Goal: Transaction & Acquisition: Purchase product/service

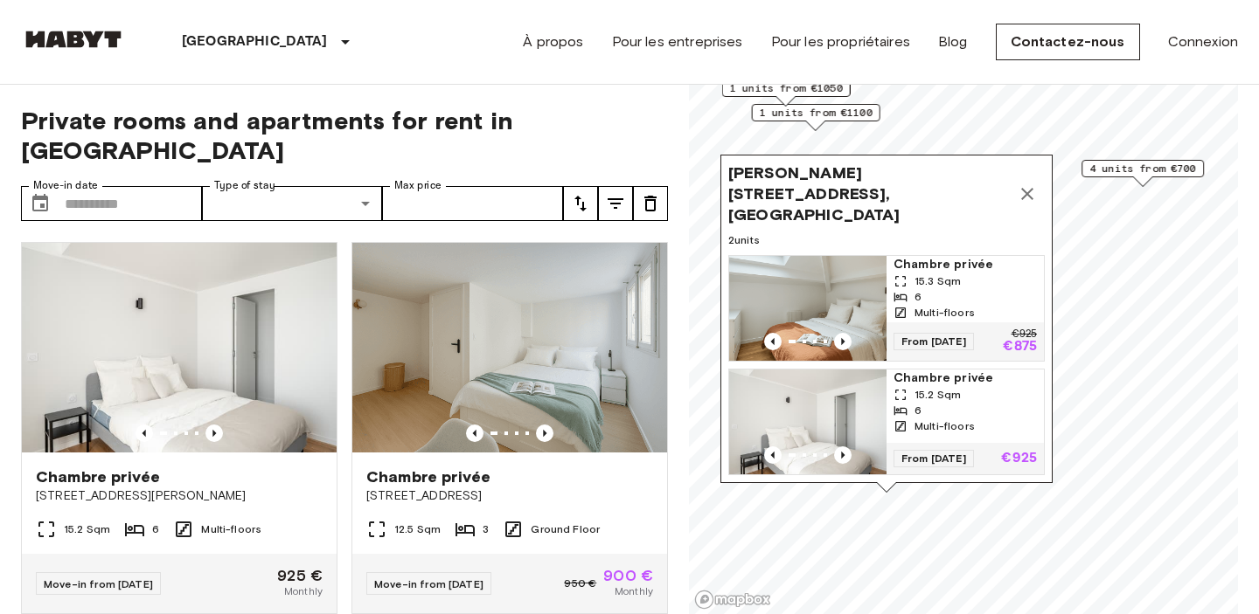
click at [556, 43] on link "À propos" at bounding box center [553, 41] width 60 height 21
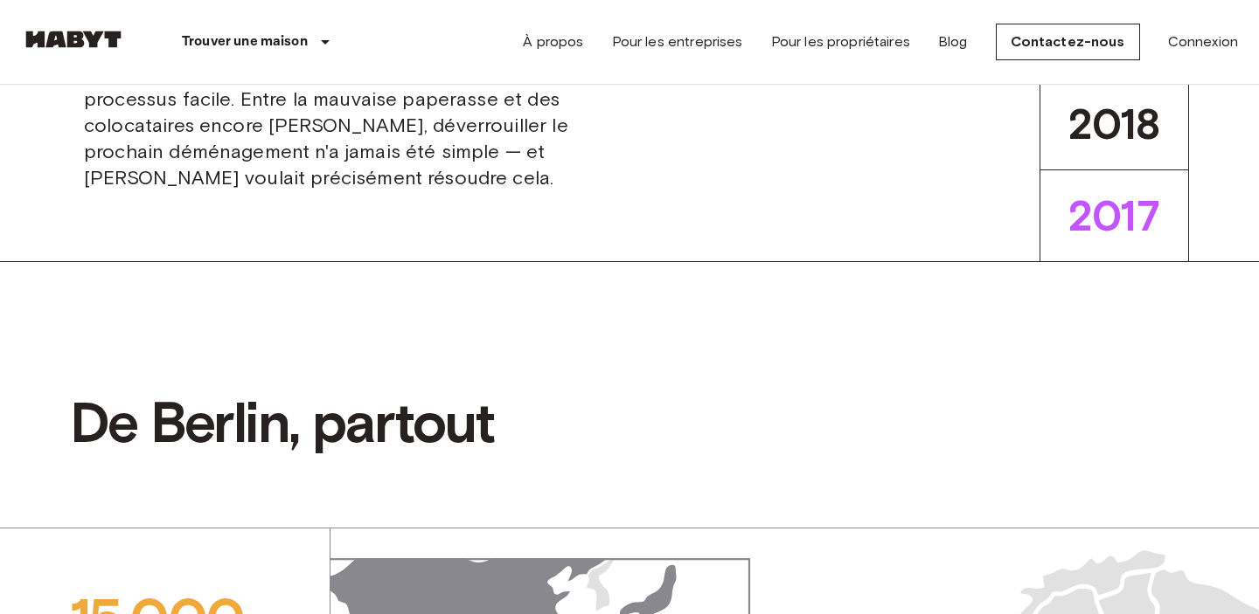
scroll to position [805, 0]
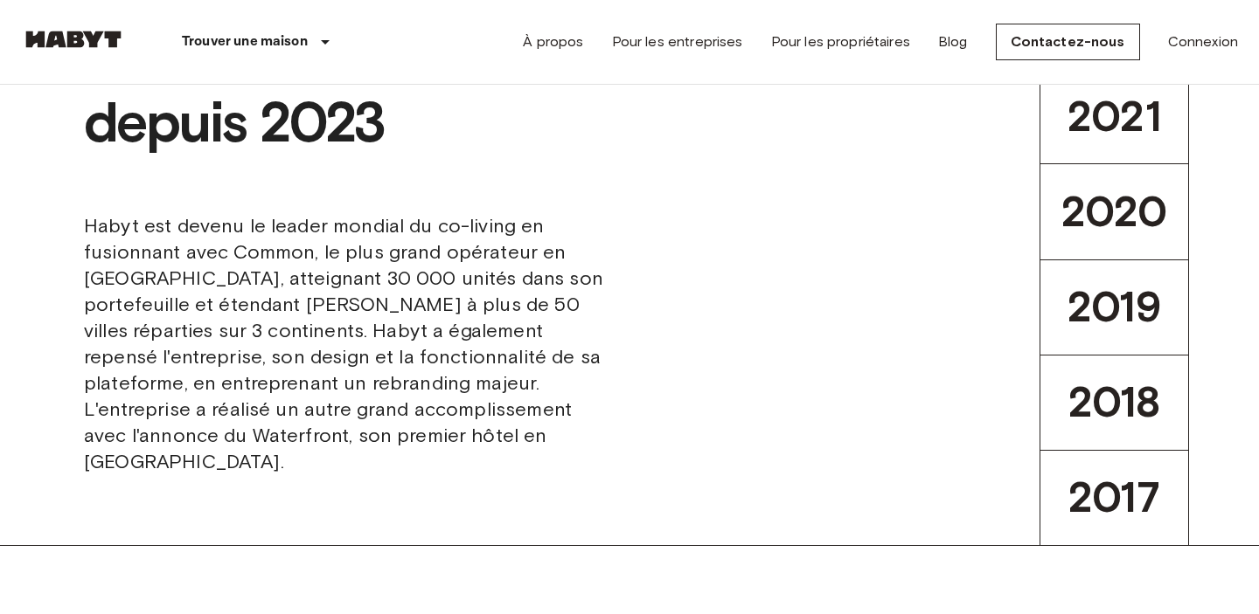
scroll to position [128, 0]
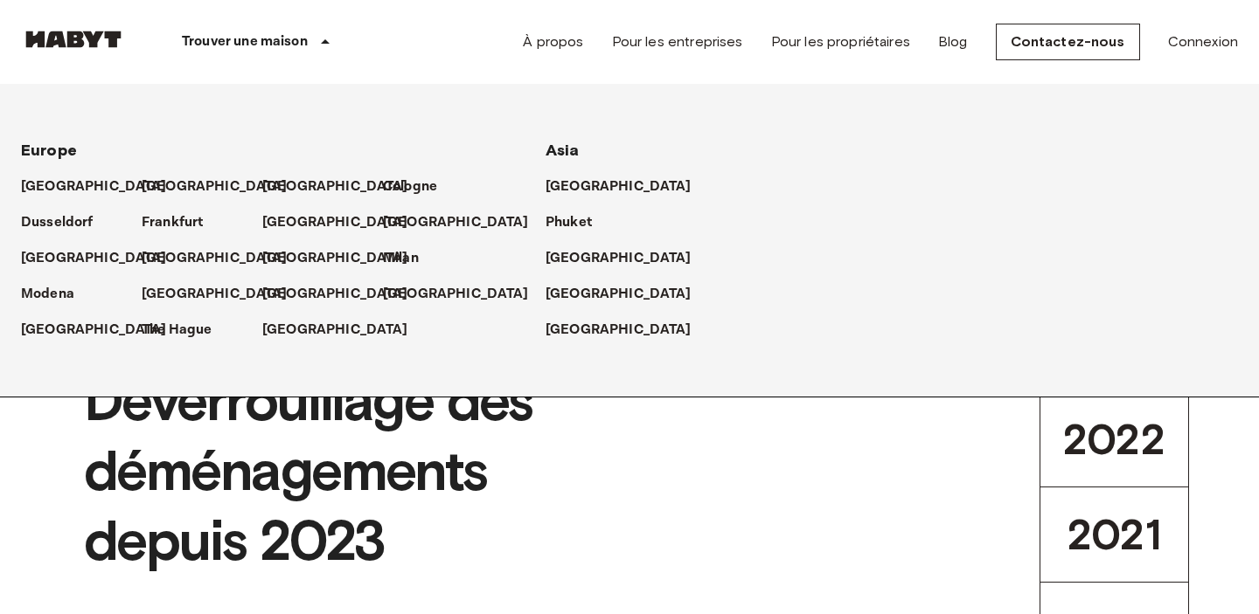
click at [278, 35] on p "Trouver une maison" at bounding box center [245, 41] width 126 height 21
click at [838, 47] on link "Pour les propriétaires" at bounding box center [840, 41] width 139 height 21
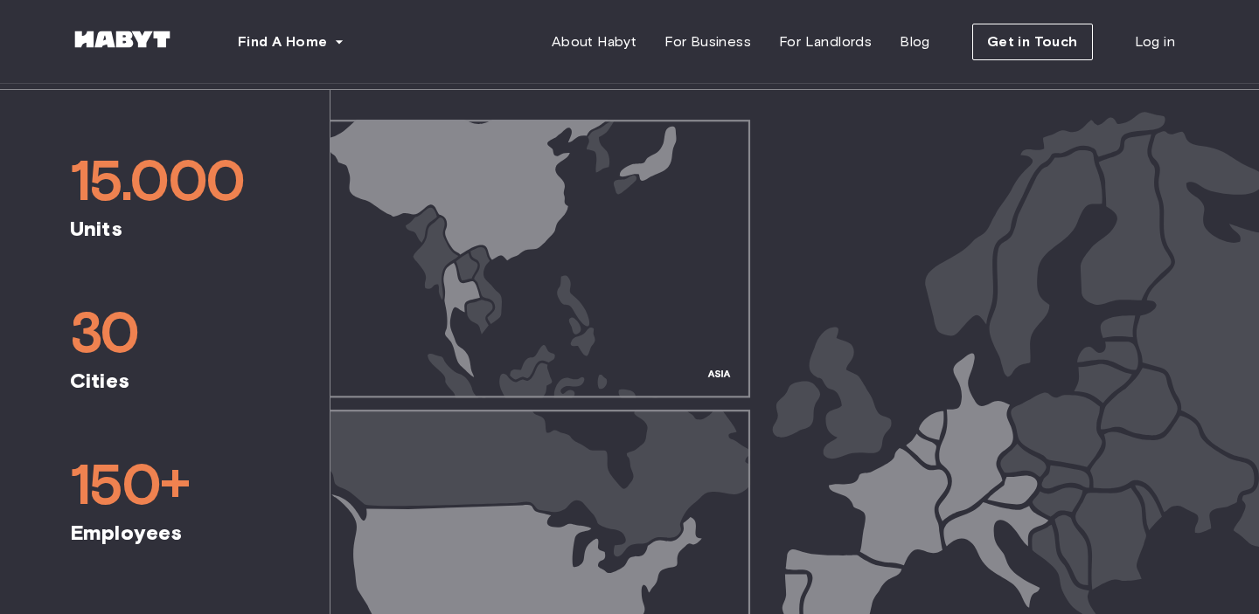
scroll to position [741, 0]
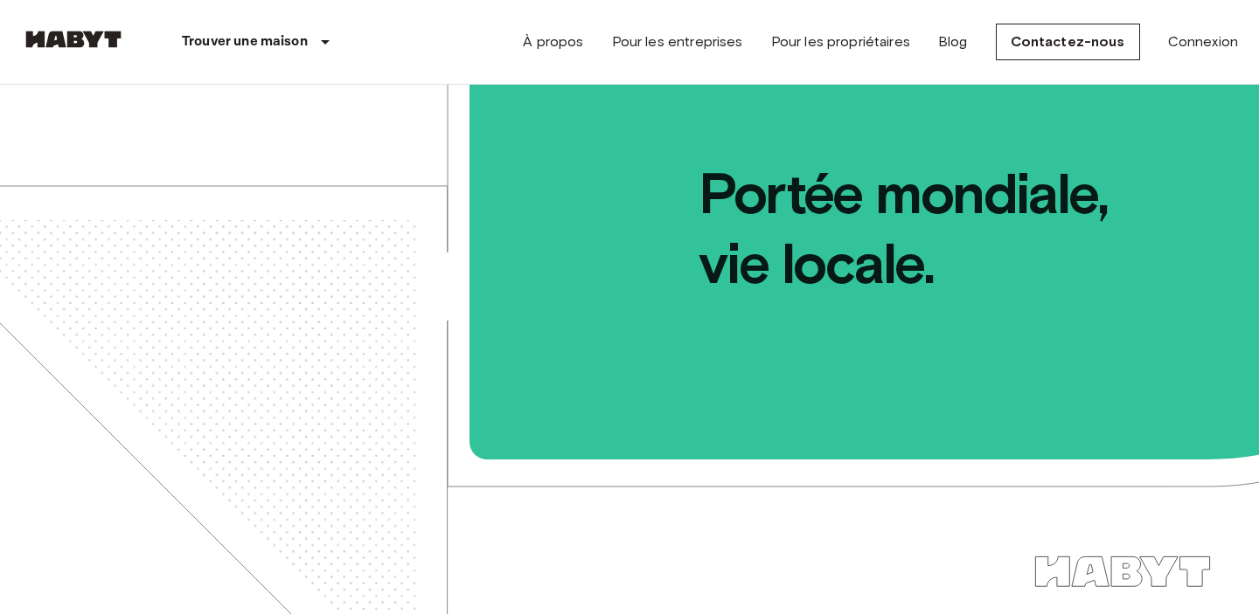
scroll to position [26, 0]
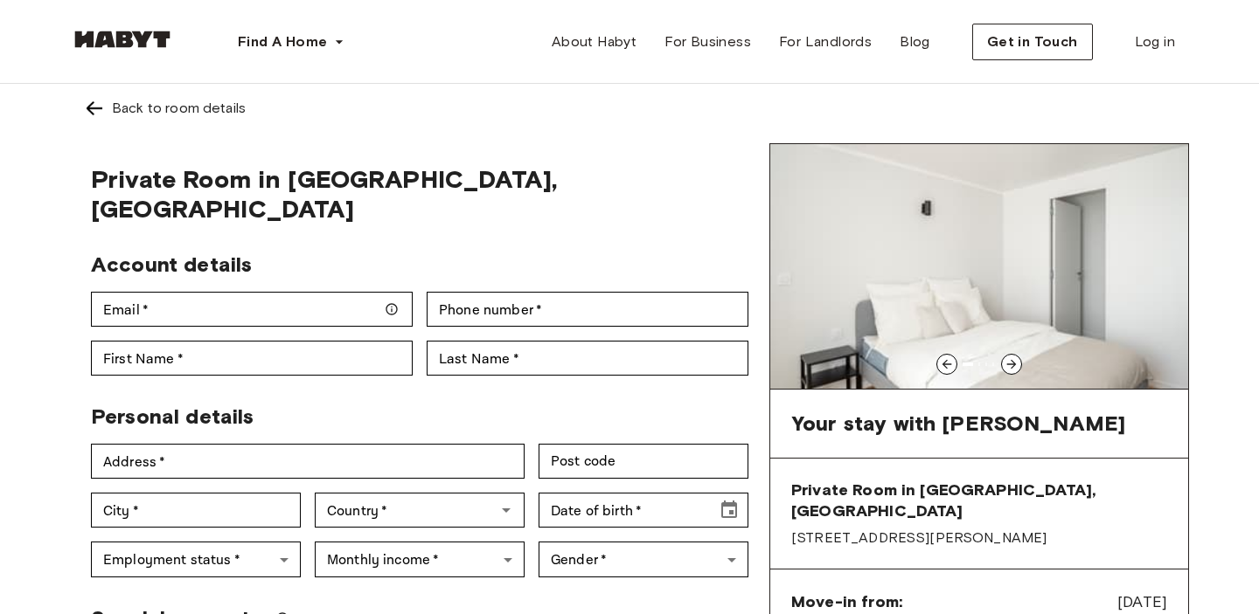
scroll to position [489, 0]
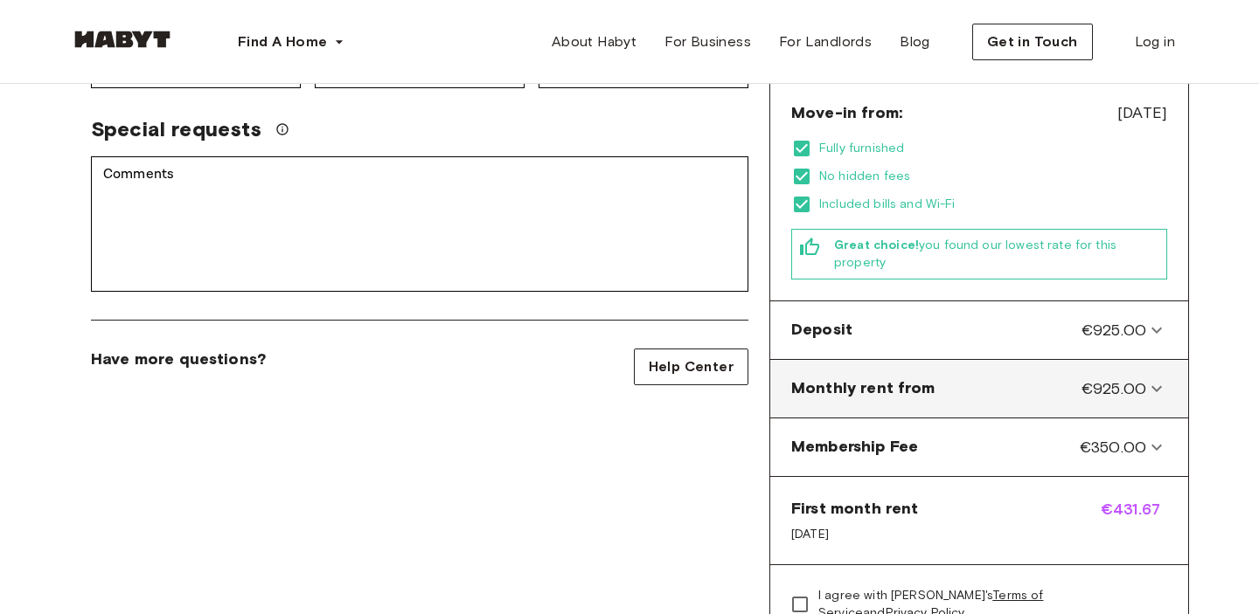
click at [1063, 378] on div "Monthly rent from €925.00" at bounding box center [968, 389] width 355 height 23
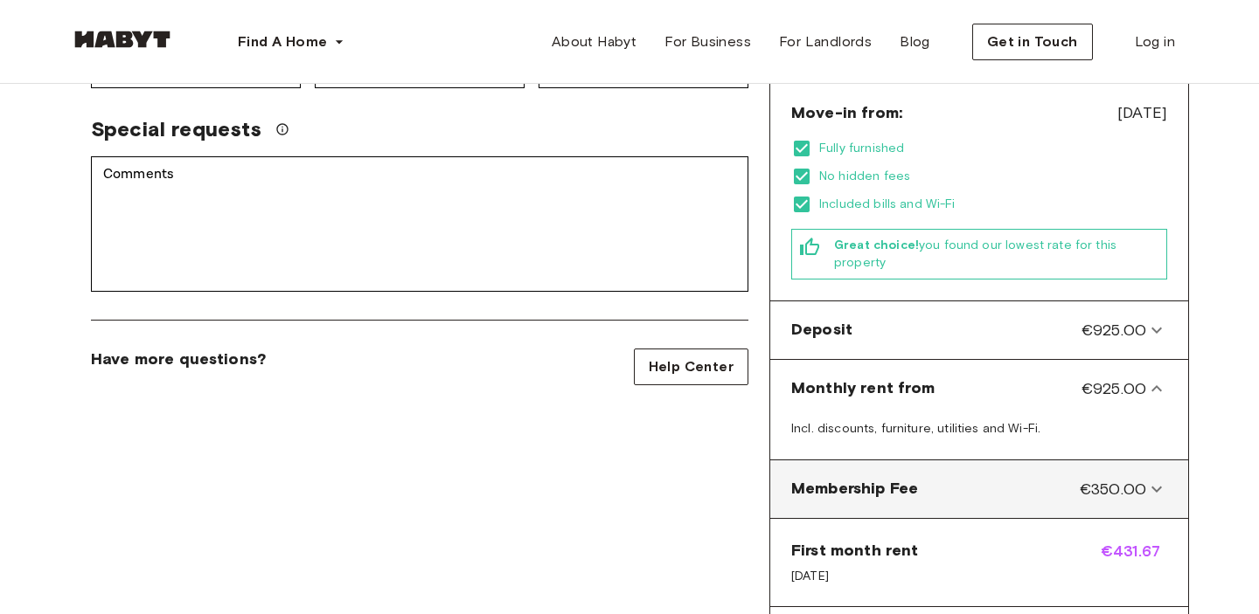
click at [861, 478] on span "Membership Fee" at bounding box center [854, 489] width 127 height 23
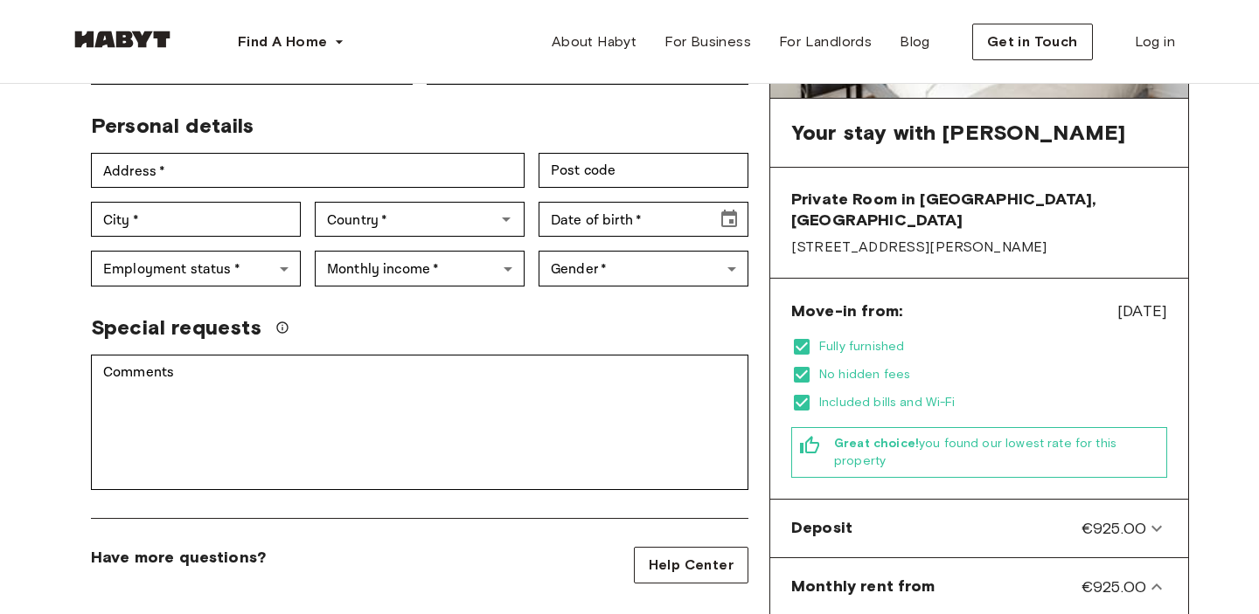
scroll to position [119, 0]
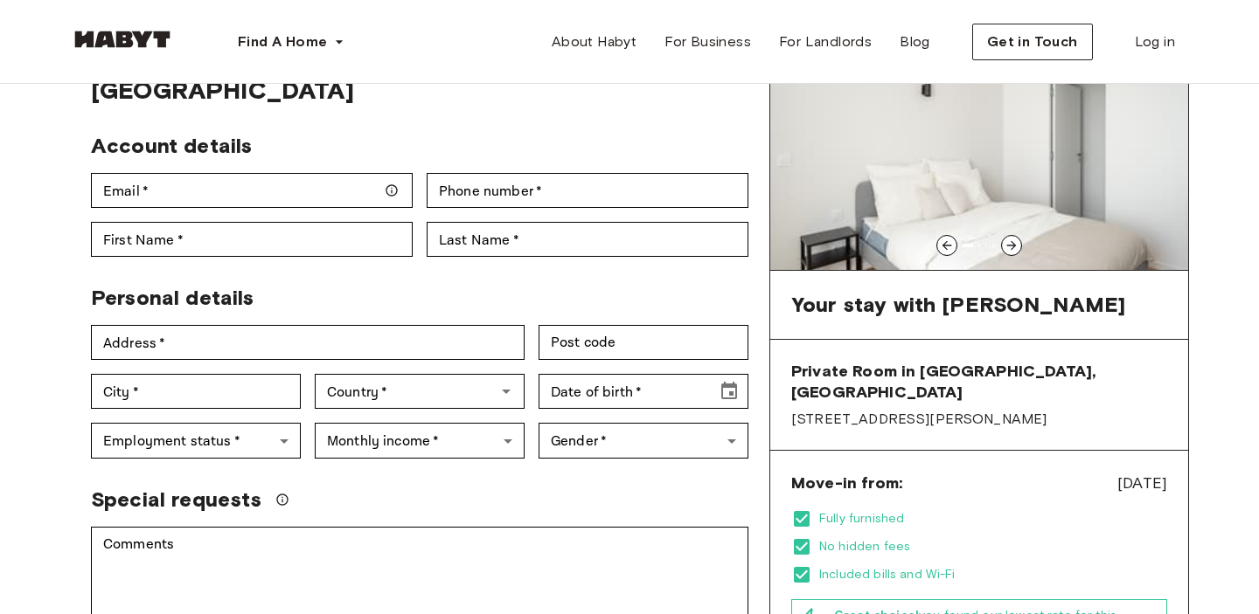
click at [1004, 246] on icon at bounding box center [1011, 246] width 14 height 14
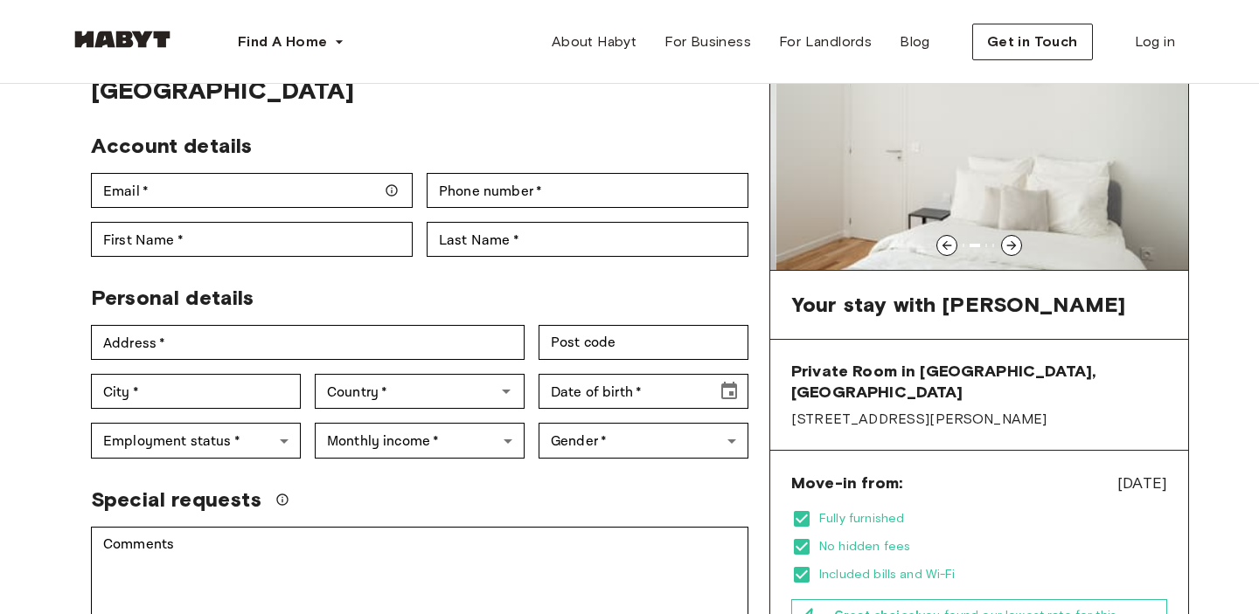
click at [1004, 246] on icon at bounding box center [1011, 246] width 14 height 14
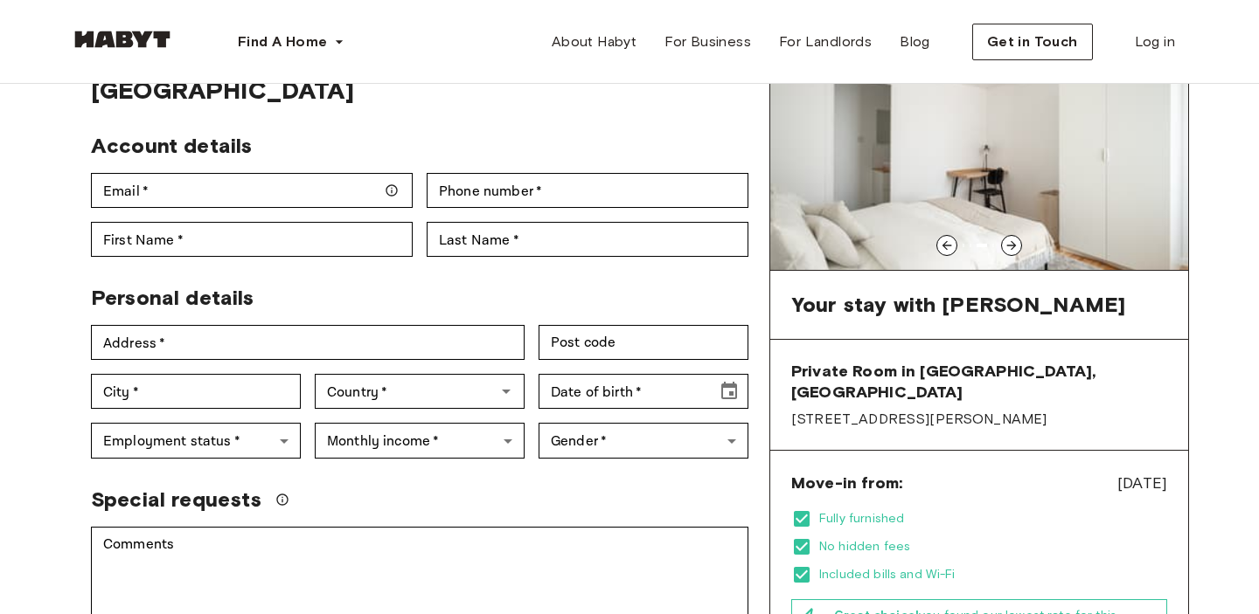
click at [275, 493] on icon "We'll do our best to accommodate your request, but please note we can't guarant…" at bounding box center [282, 500] width 14 height 14
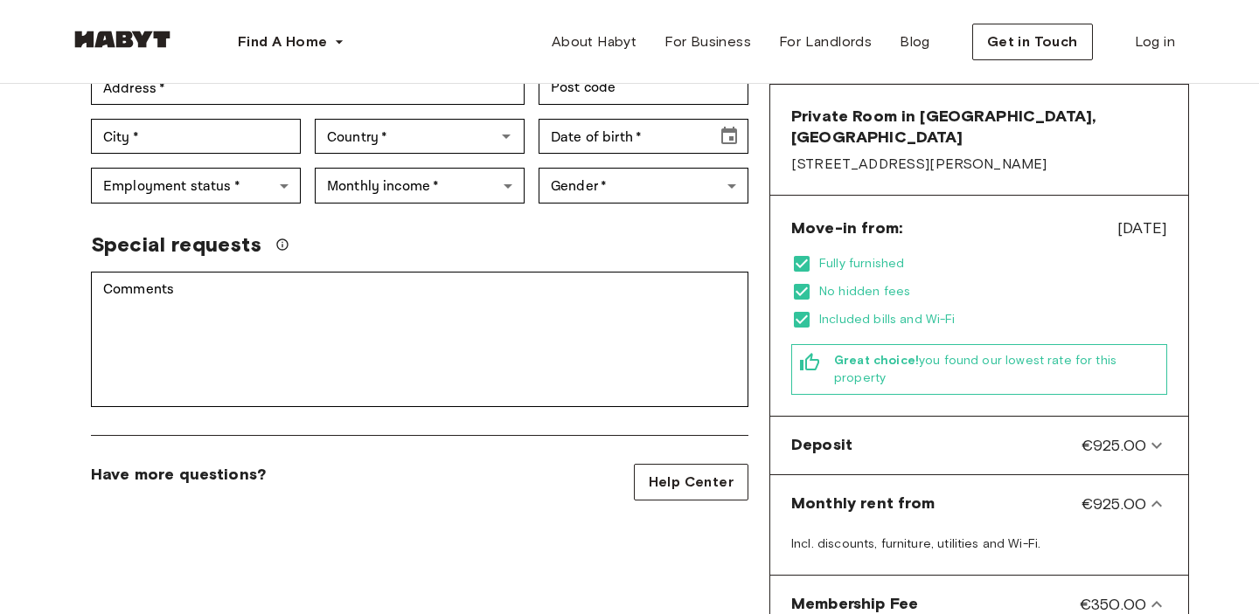
scroll to position [380, 0]
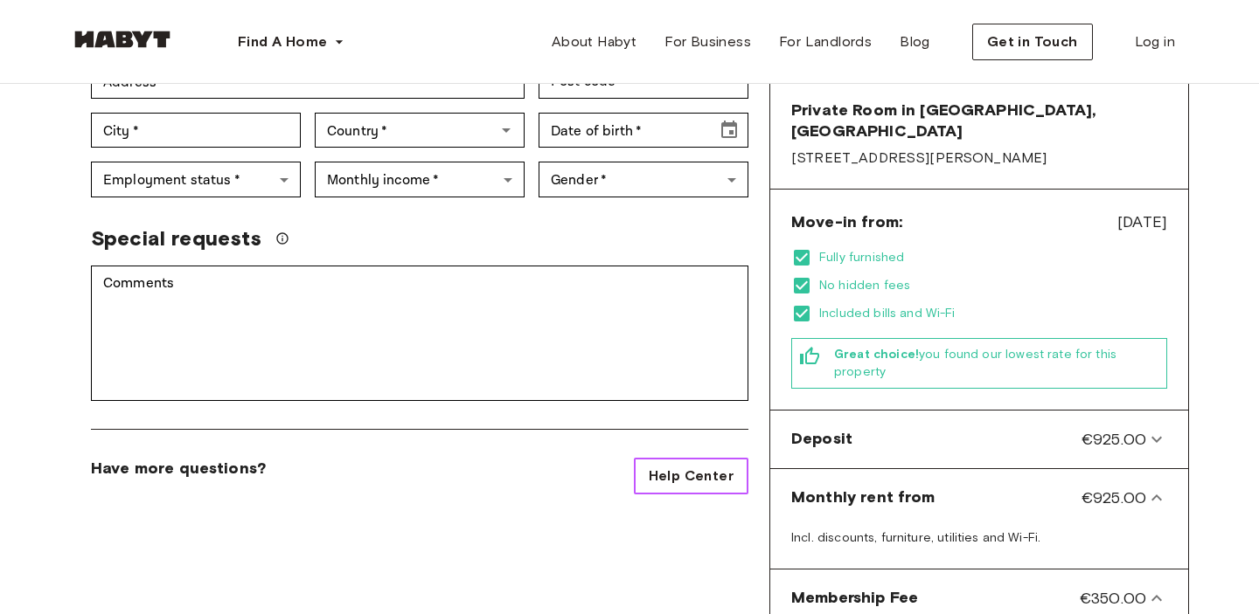
click at [697, 466] on span "Help Center" at bounding box center [690, 476] width 85 height 21
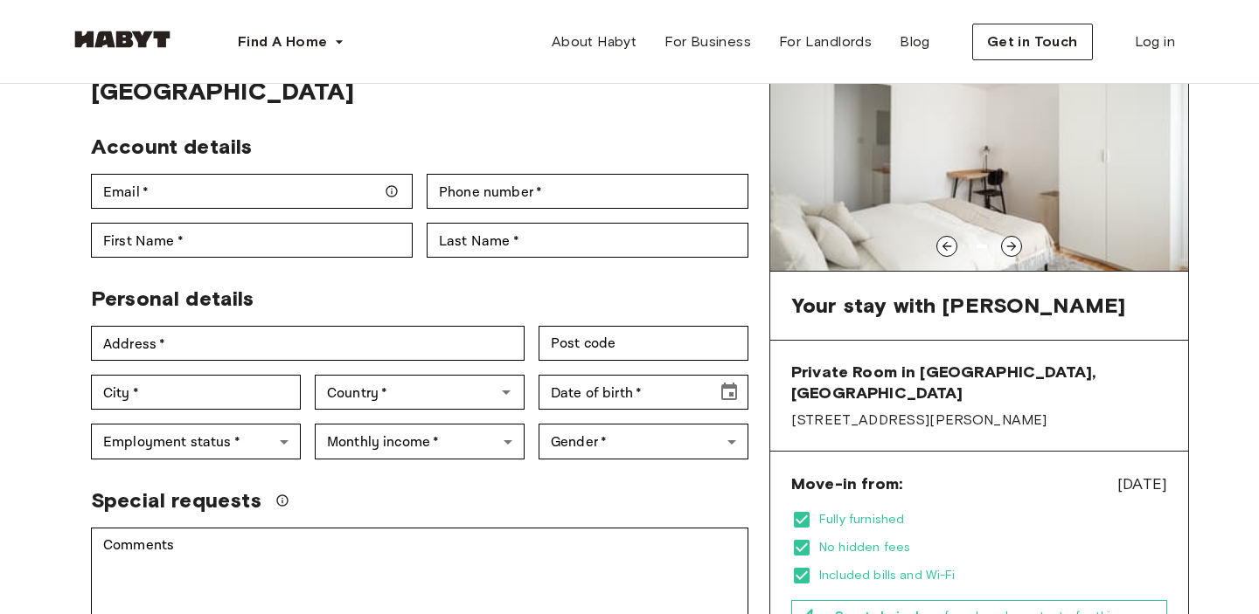
scroll to position [116, 0]
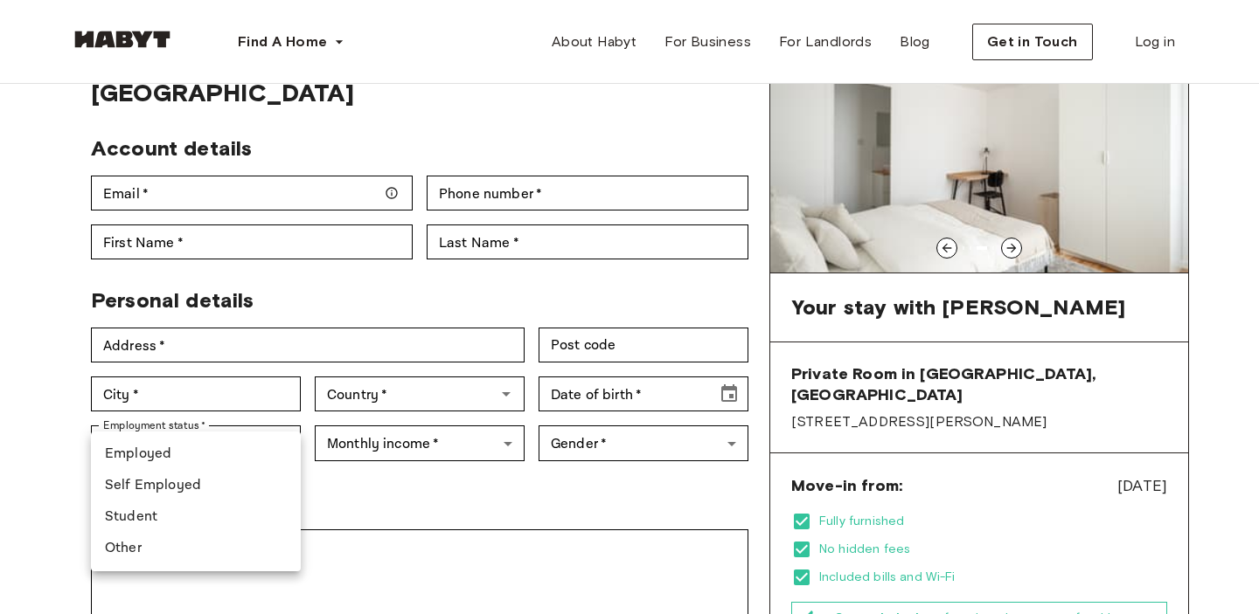
click at [5, 410] on div at bounding box center [629, 307] width 1259 height 614
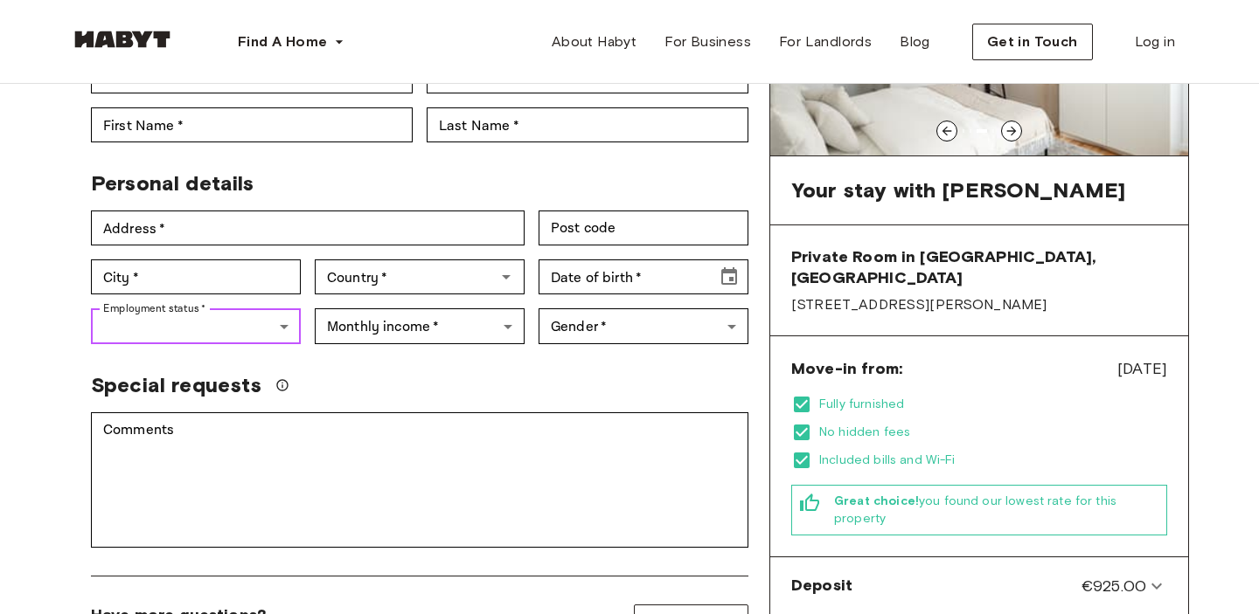
scroll to position [234, 0]
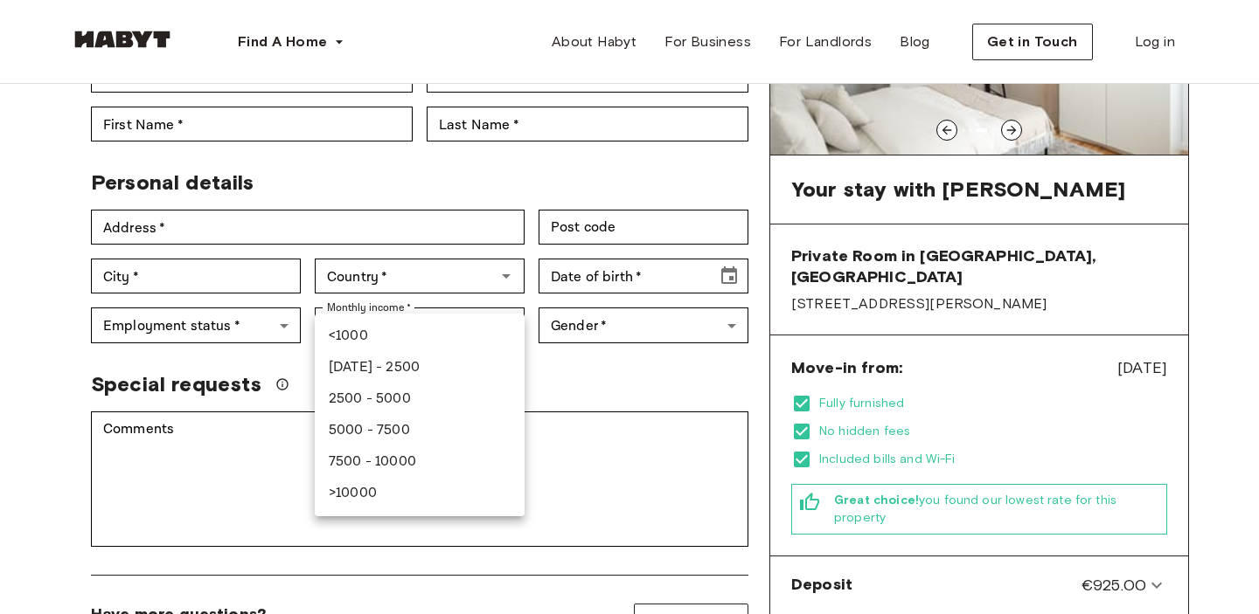
click at [608, 361] on div at bounding box center [629, 307] width 1259 height 614
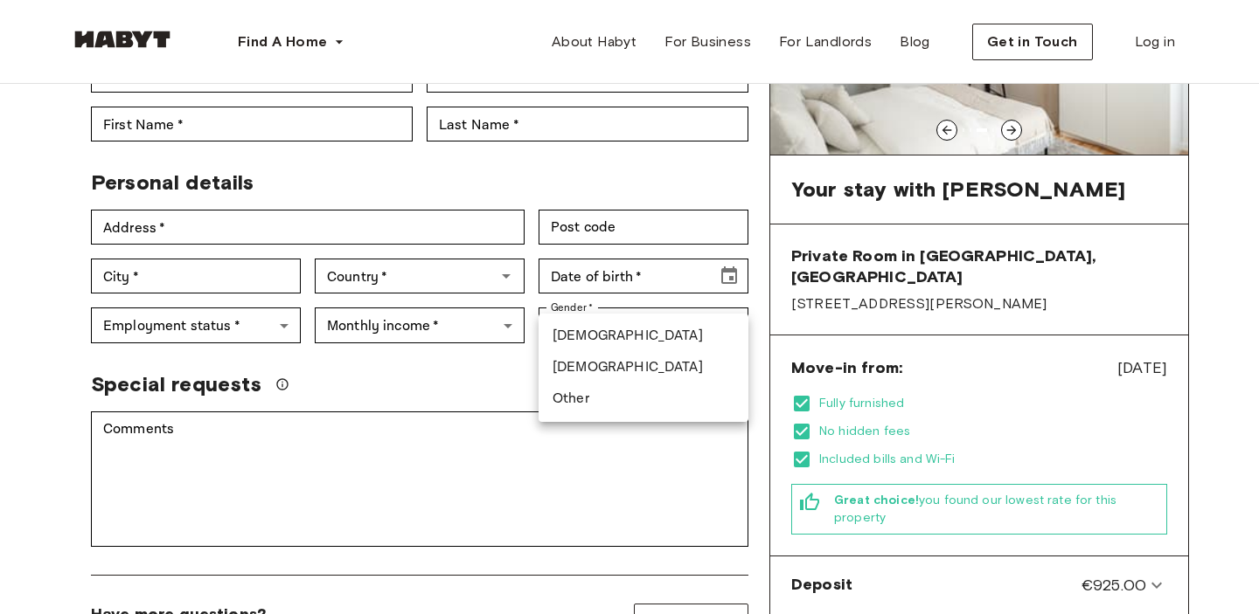
click at [24, 344] on div at bounding box center [629, 307] width 1259 height 614
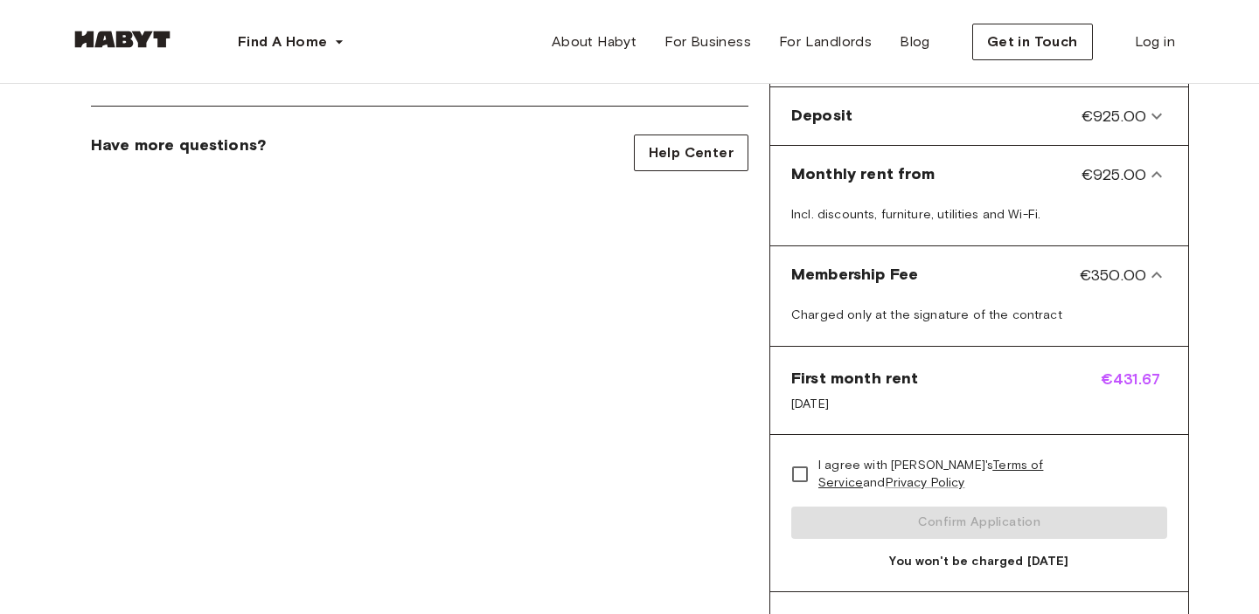
scroll to position [796, 0]
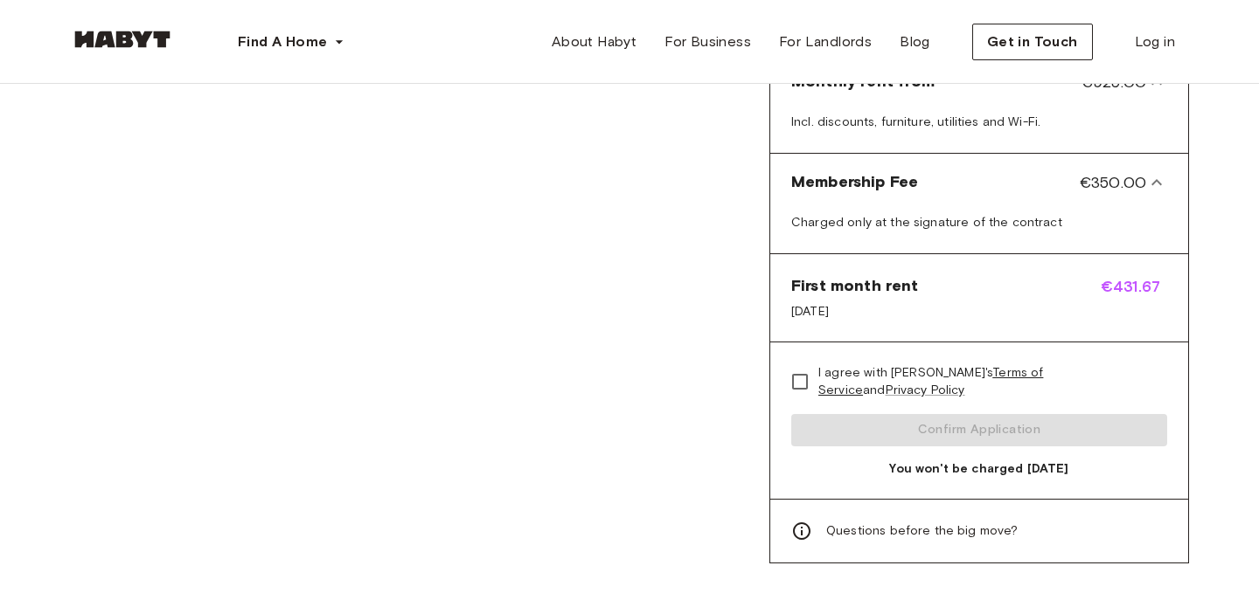
click at [1007, 365] on link "Terms of Service" at bounding box center [930, 381] width 225 height 32
click at [797, 521] on icon at bounding box center [801, 531] width 21 height 21
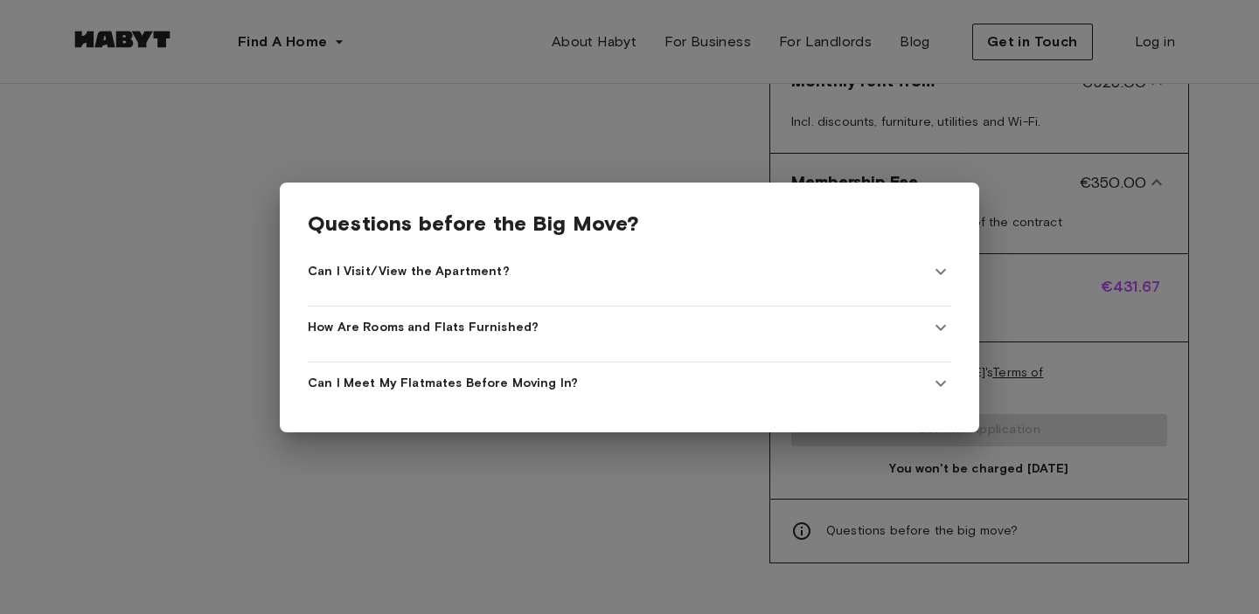
click at [630, 482] on div at bounding box center [629, 307] width 1259 height 614
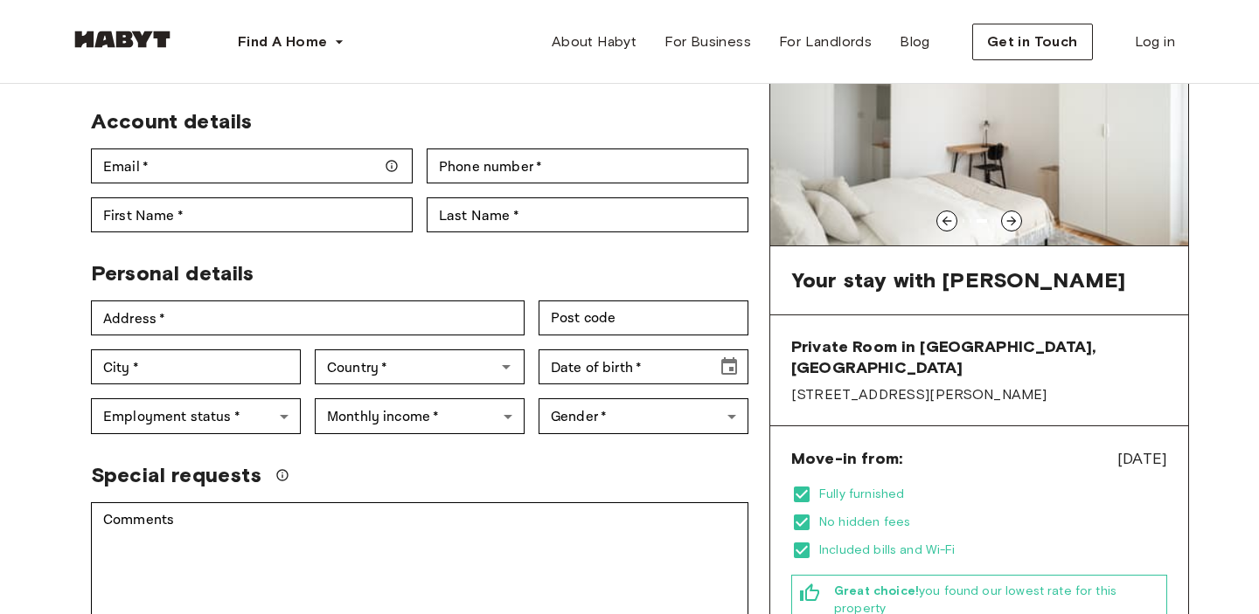
scroll to position [145, 0]
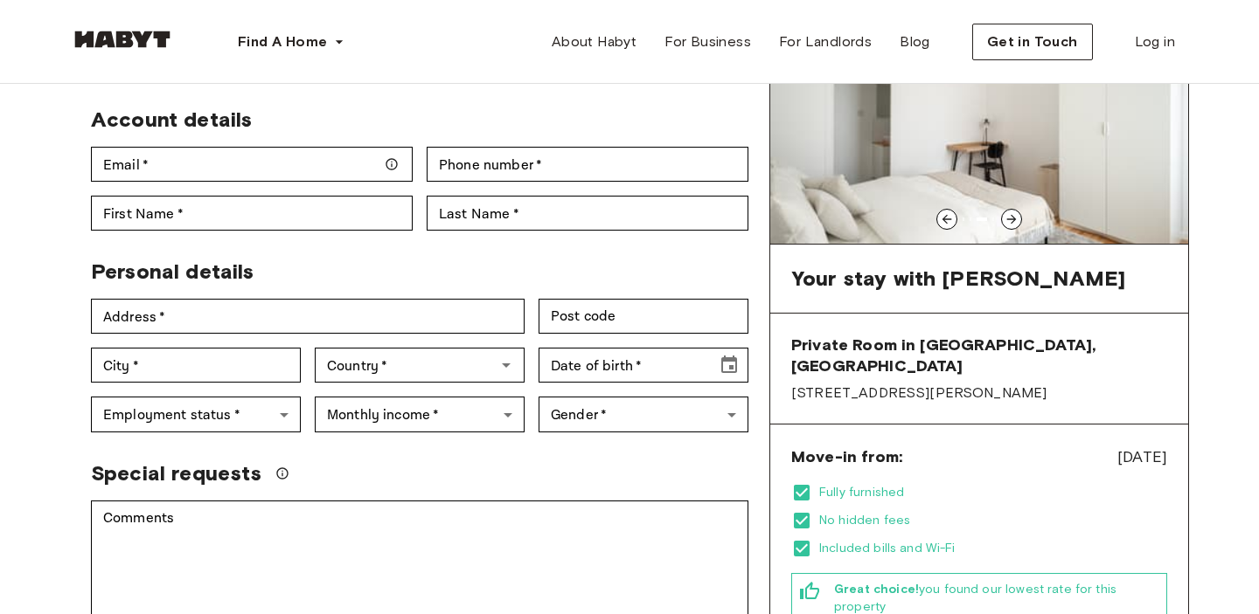
click at [1005, 227] on div at bounding box center [1011, 219] width 21 height 21
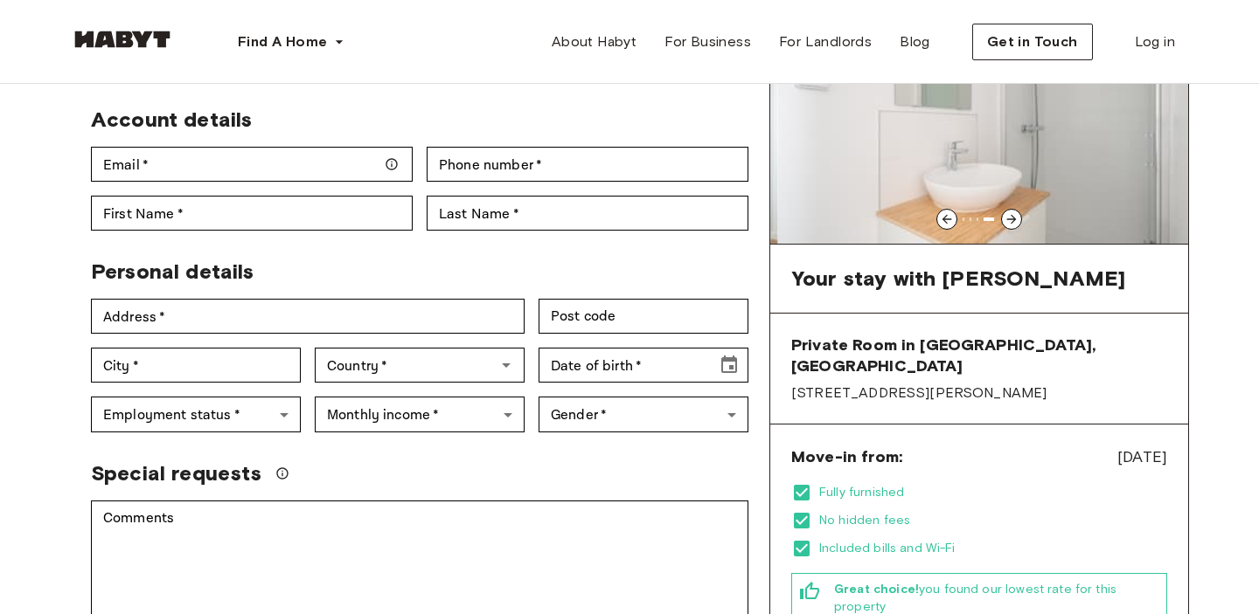
click at [1005, 227] on div at bounding box center [1011, 219] width 21 height 21
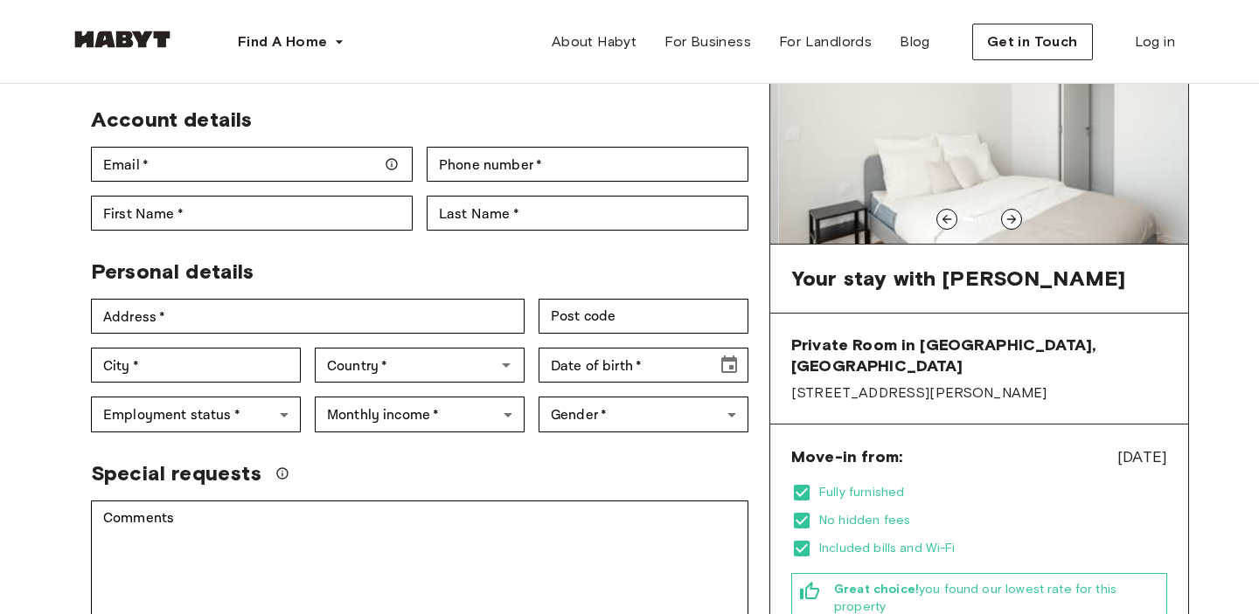
click at [1005, 227] on div at bounding box center [1011, 219] width 21 height 21
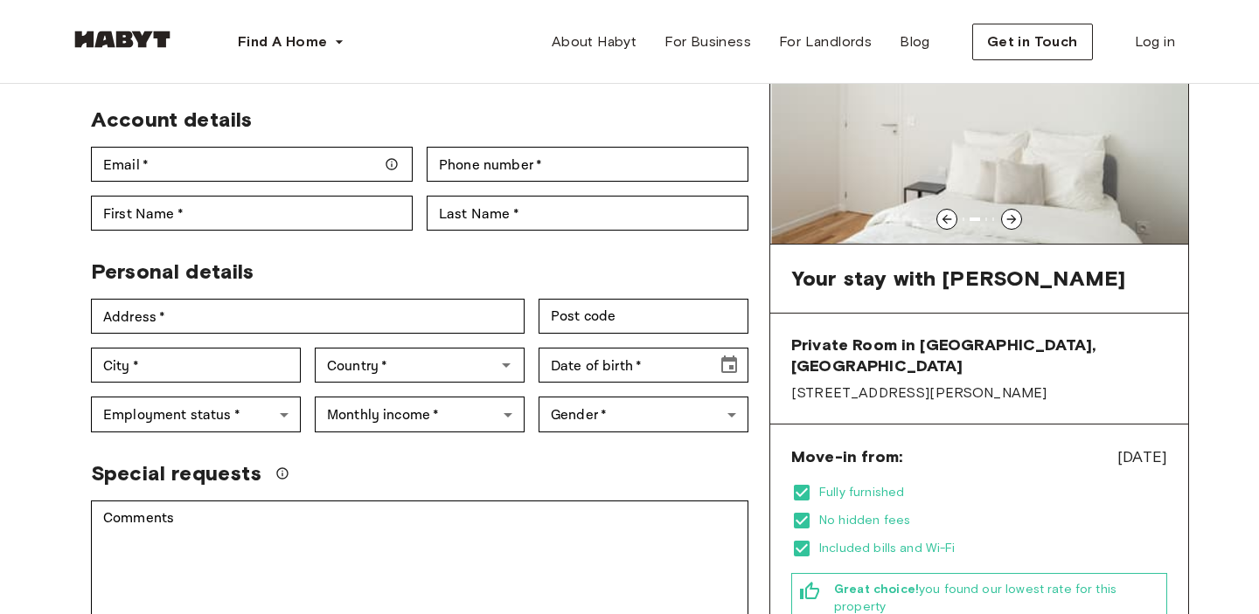
click at [1005, 227] on div at bounding box center [1011, 219] width 21 height 21
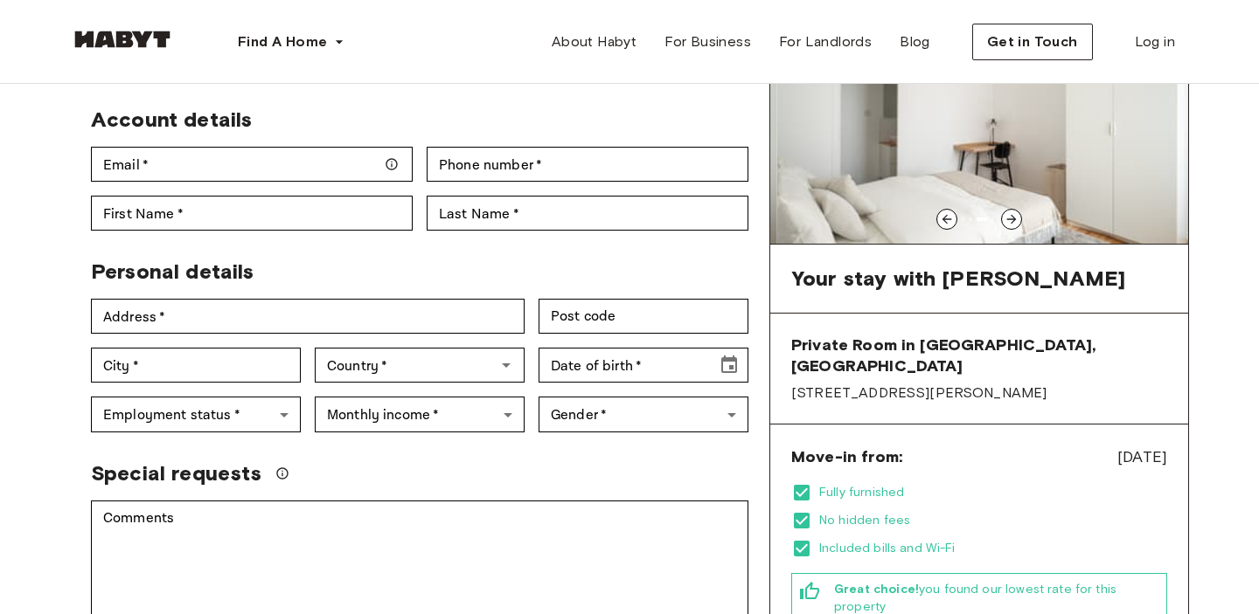
click at [1005, 227] on div at bounding box center [1011, 219] width 21 height 21
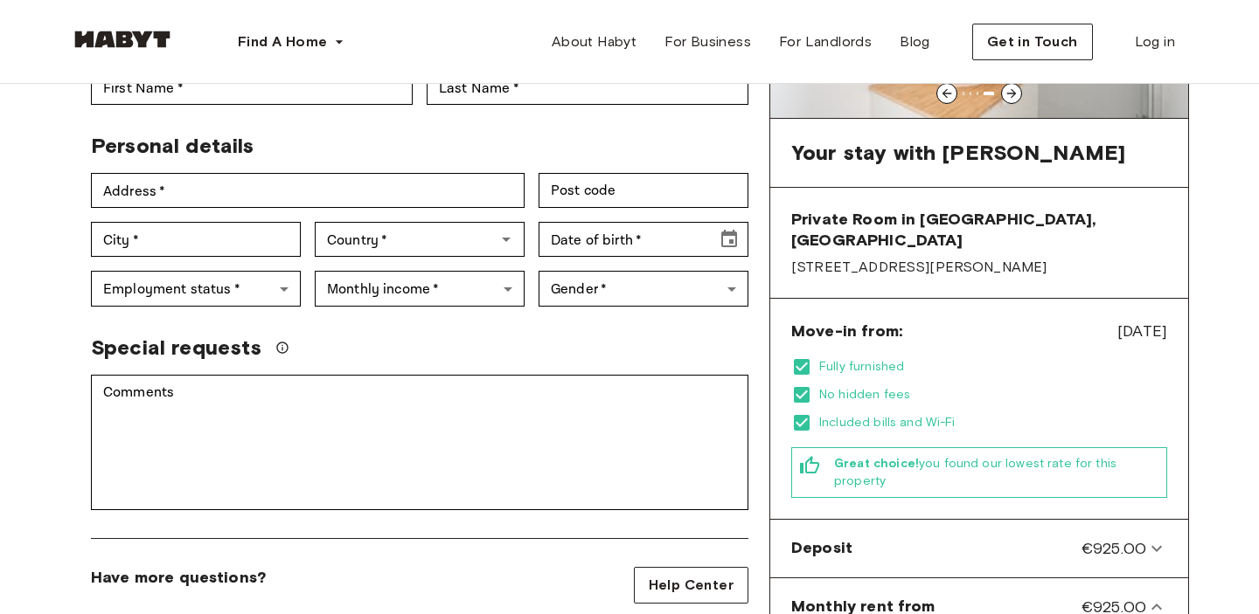
scroll to position [310, 0]
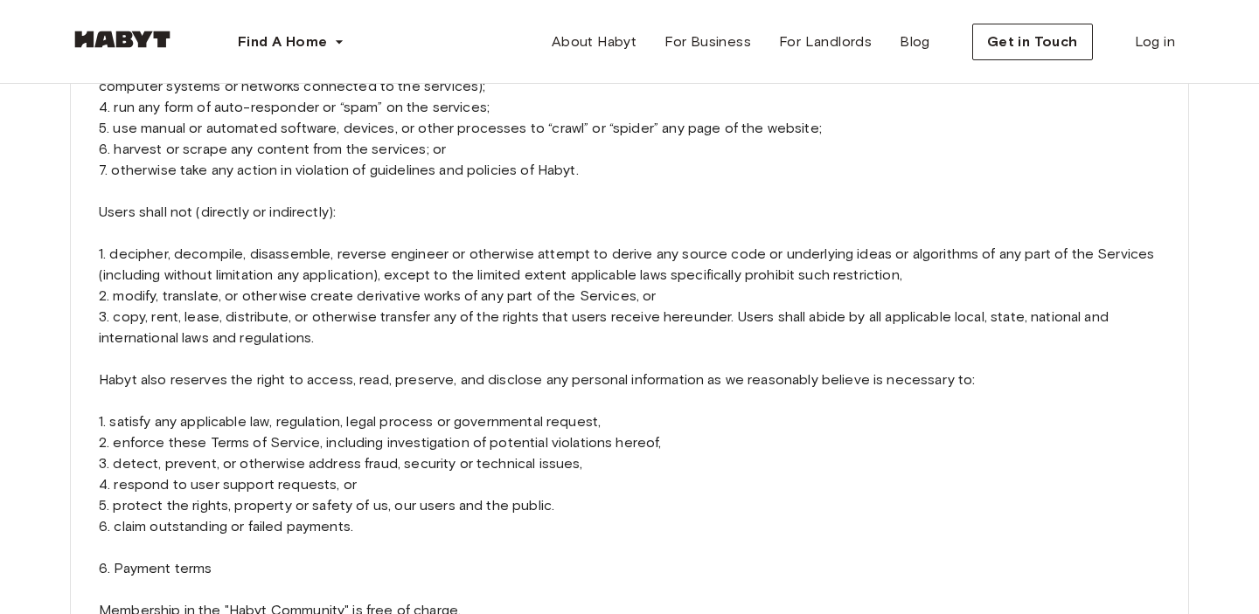
scroll to position [1592, 0]
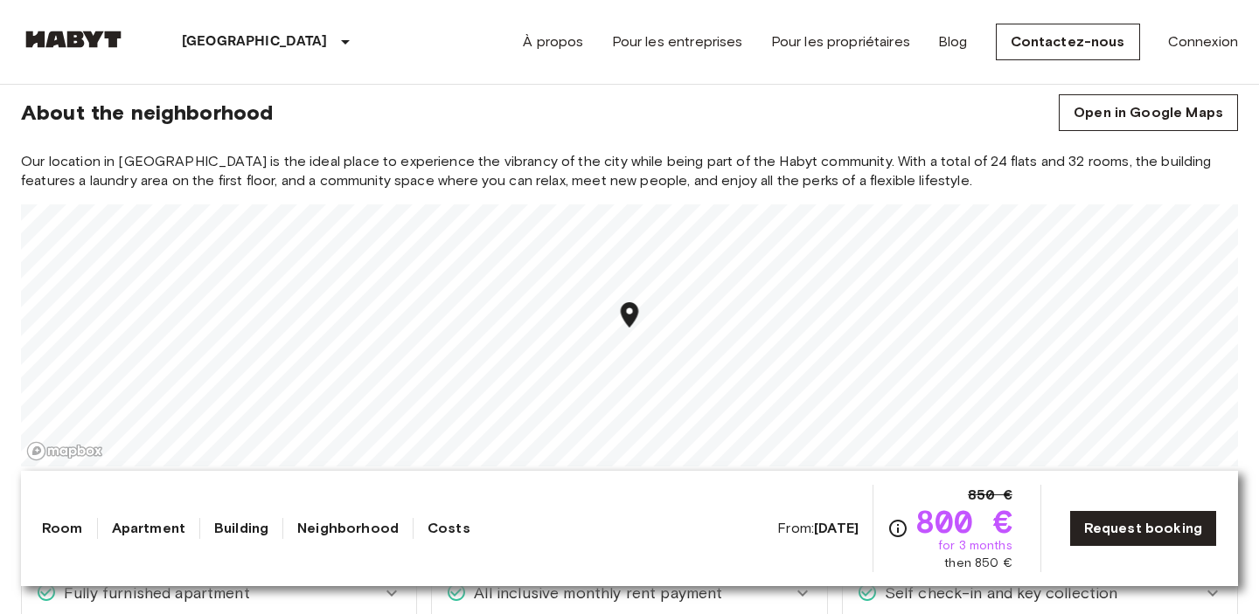
click at [629, 318] on icon "Map marker" at bounding box center [629, 314] width 17 height 25
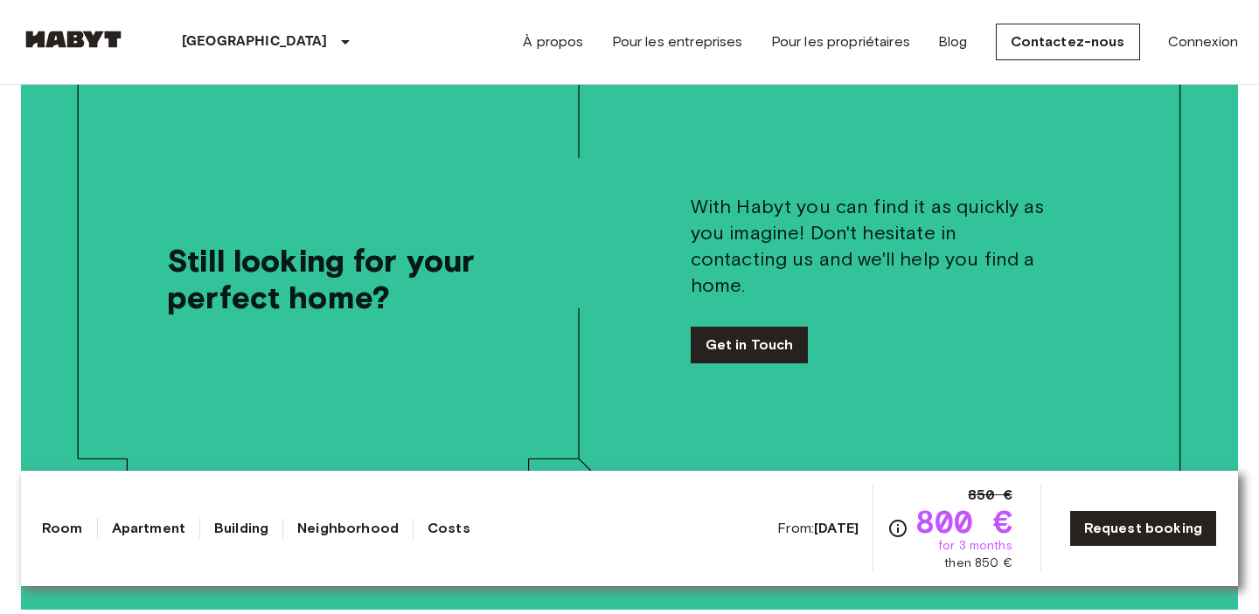
scroll to position [4224, 0]
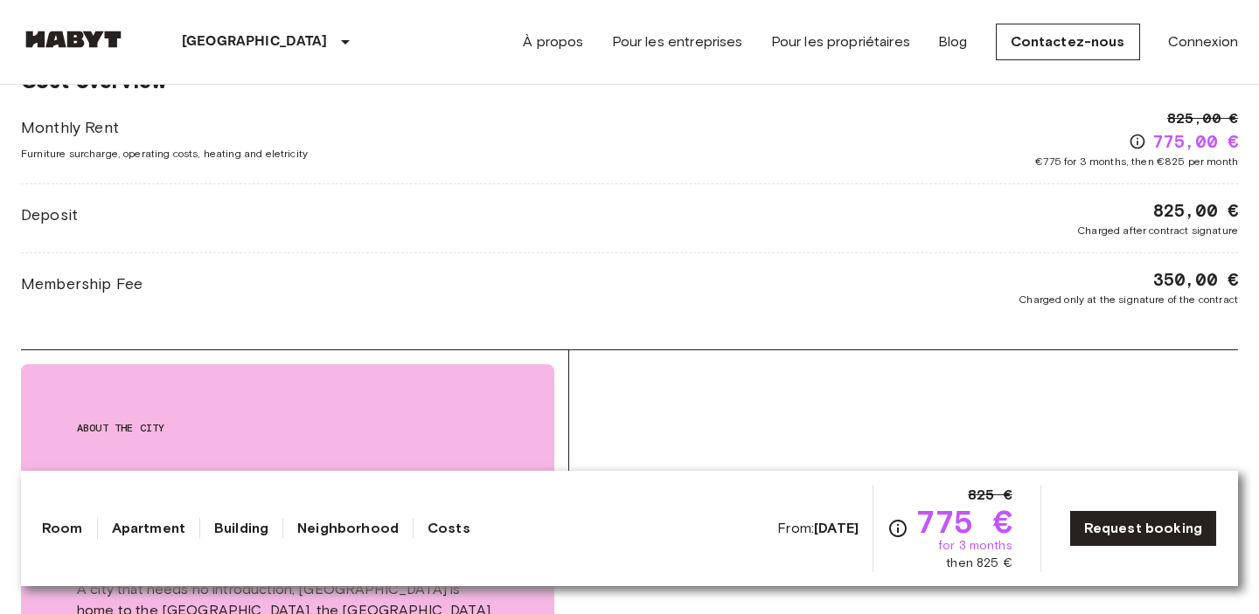
scroll to position [2159, 0]
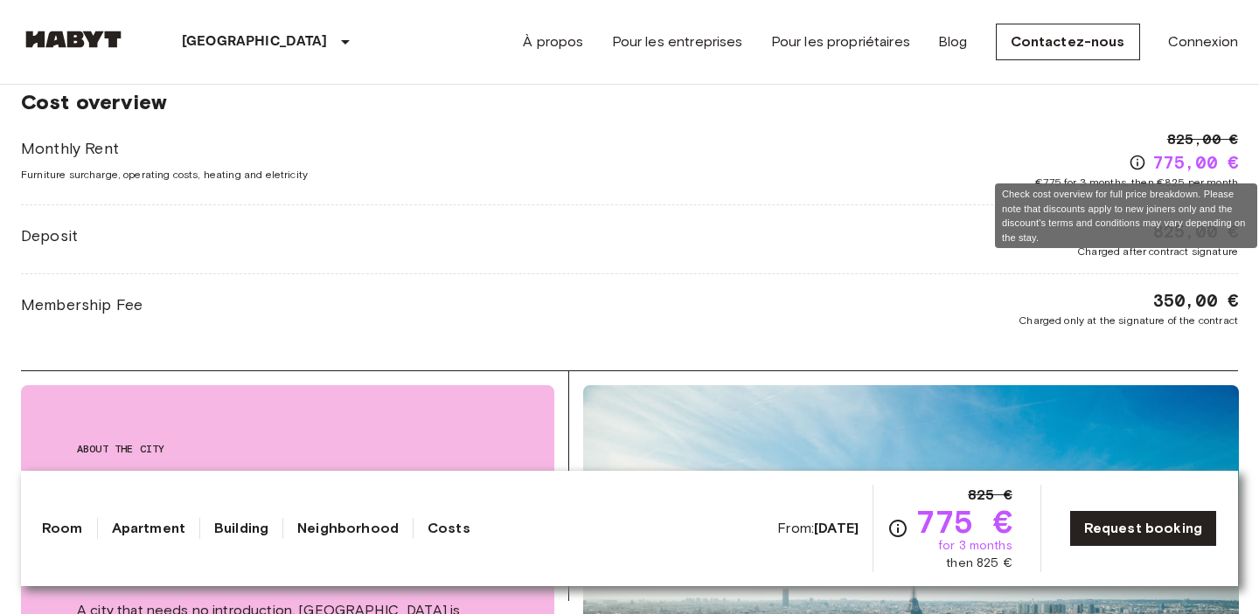
click at [1132, 168] on icon "Check cost overview for full price breakdown. Please note that discounts apply …" at bounding box center [1136, 163] width 15 height 15
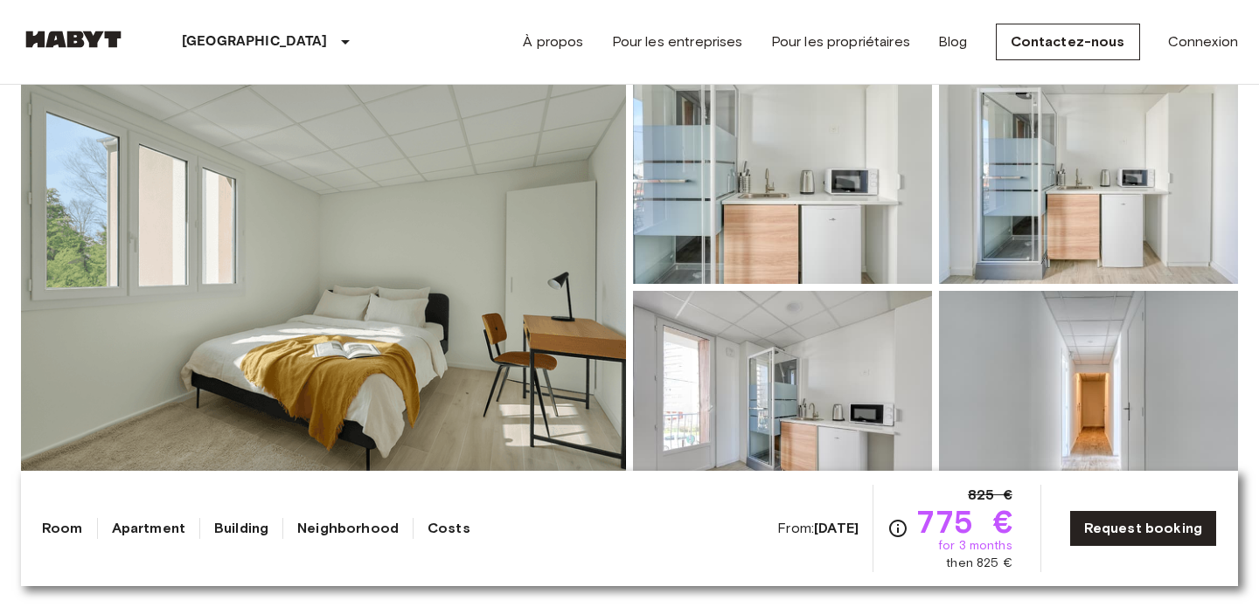
scroll to position [0, 0]
